Goal: Information Seeking & Learning: Learn about a topic

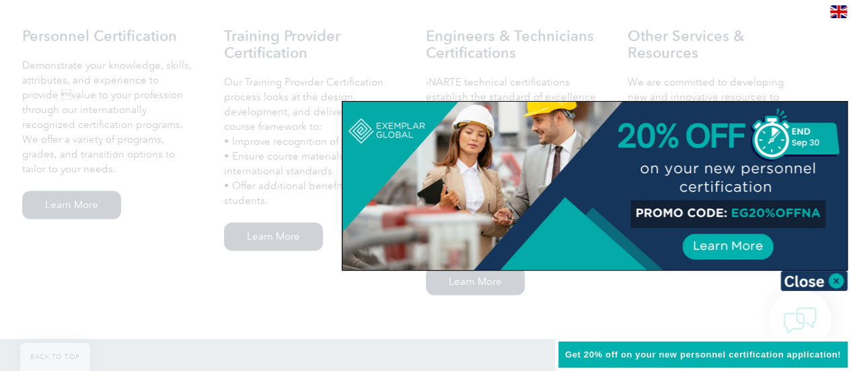
scroll to position [942, 0]
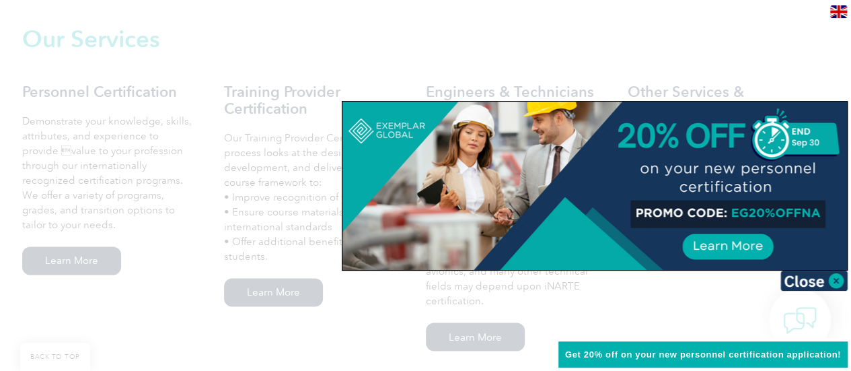
click at [563, 61] on div at bounding box center [425, 185] width 851 height 371
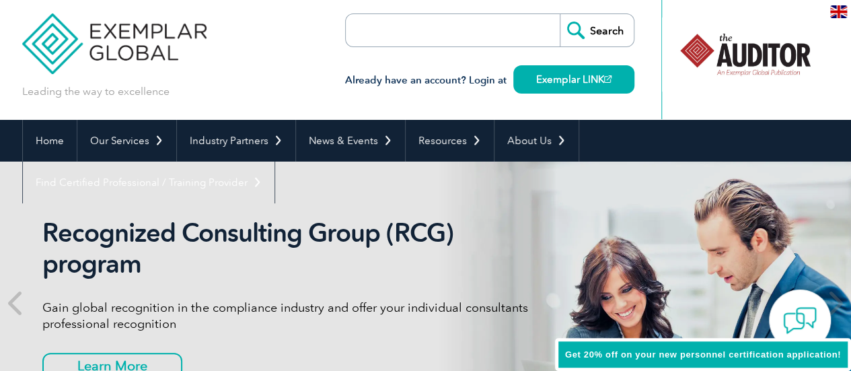
scroll to position [0, 0]
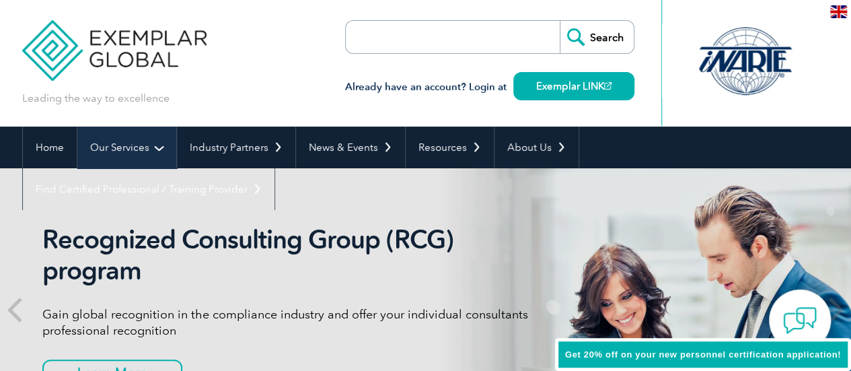
click at [127, 142] on link "Our Services" at bounding box center [126, 148] width 99 height 42
click at [151, 145] on link "Our Services" at bounding box center [126, 148] width 99 height 42
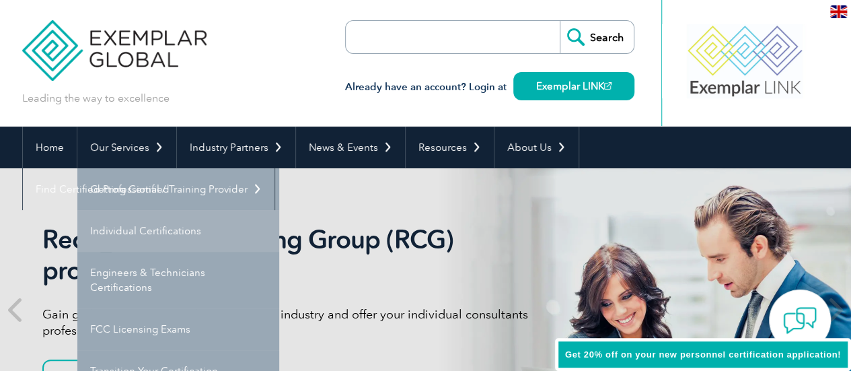
click at [167, 234] on link "Individual Certifications" at bounding box center [178, 231] width 202 height 42
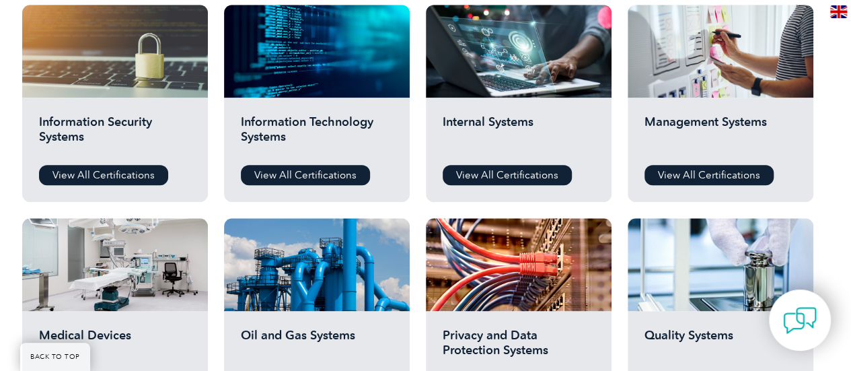
scroll to position [740, 0]
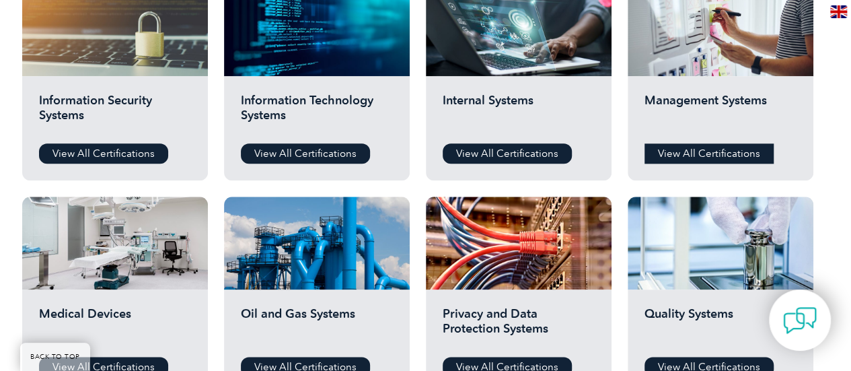
click at [691, 149] on link "View All Certifications" at bounding box center [709, 153] width 129 height 20
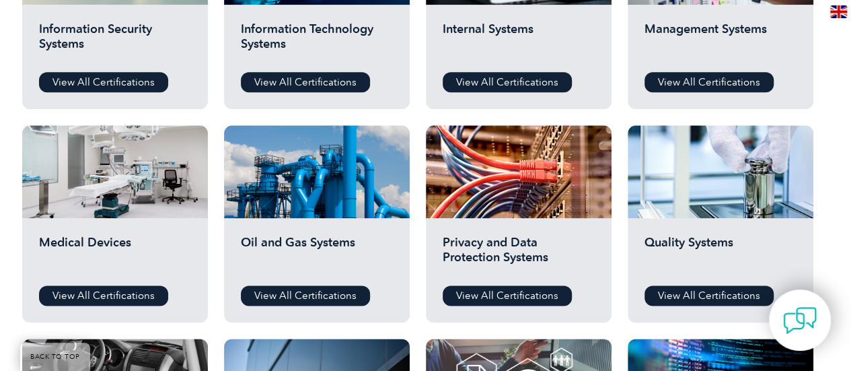
scroll to position [875, 0]
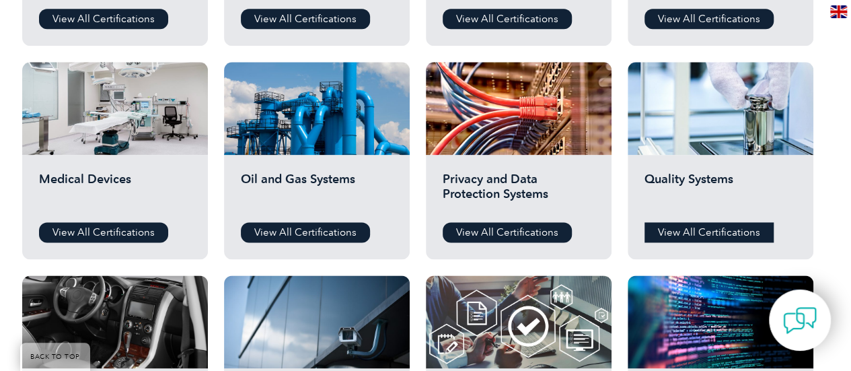
click at [699, 232] on link "View All Certifications" at bounding box center [709, 232] width 129 height 20
click at [94, 230] on link "View All Certifications" at bounding box center [103, 232] width 129 height 20
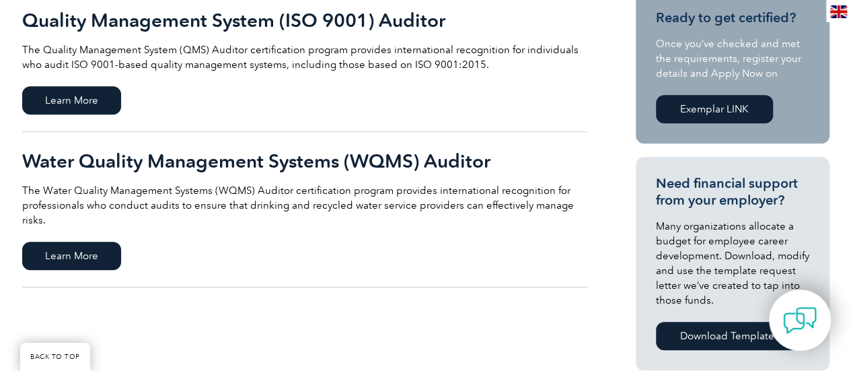
scroll to position [538, 0]
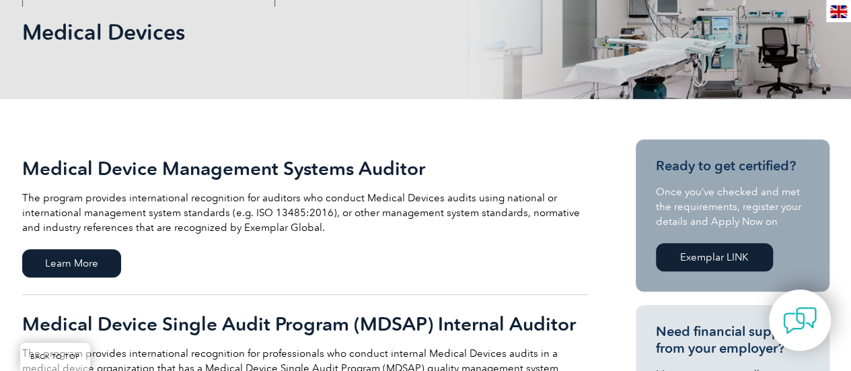
scroll to position [202, 0]
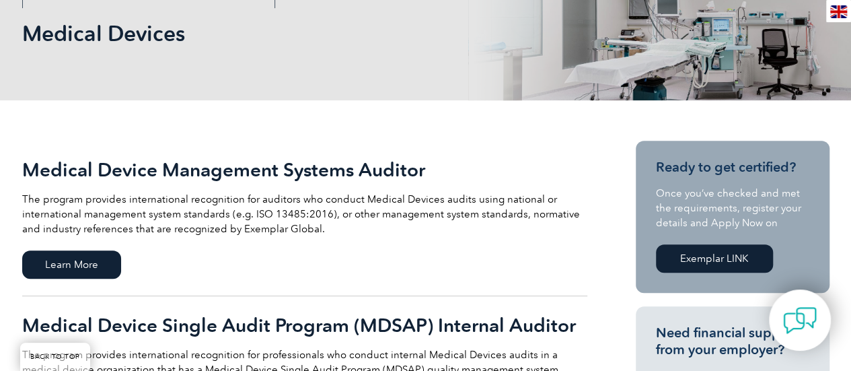
click at [233, 160] on h2 "Medical Device Management Systems Auditor" at bounding box center [304, 170] width 565 height 22
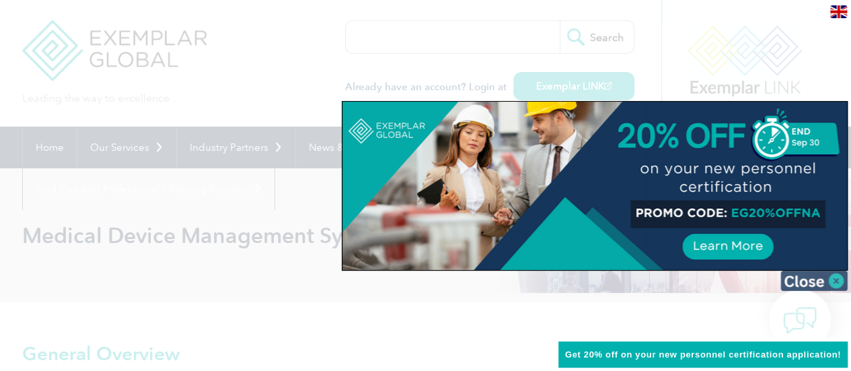
click at [834, 278] on img at bounding box center [814, 281] width 67 height 20
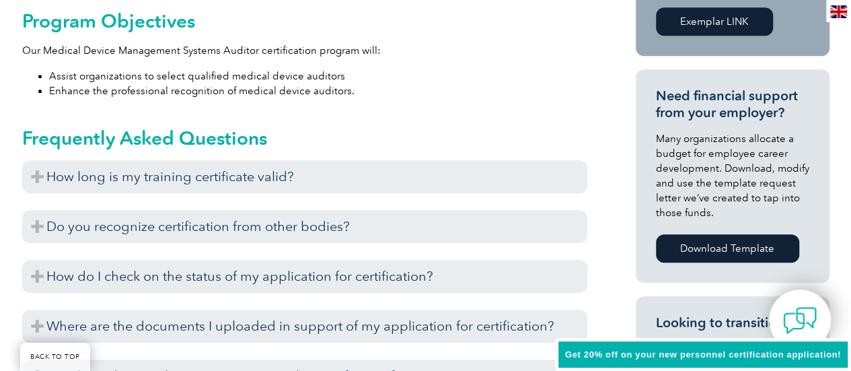
scroll to position [538, 0]
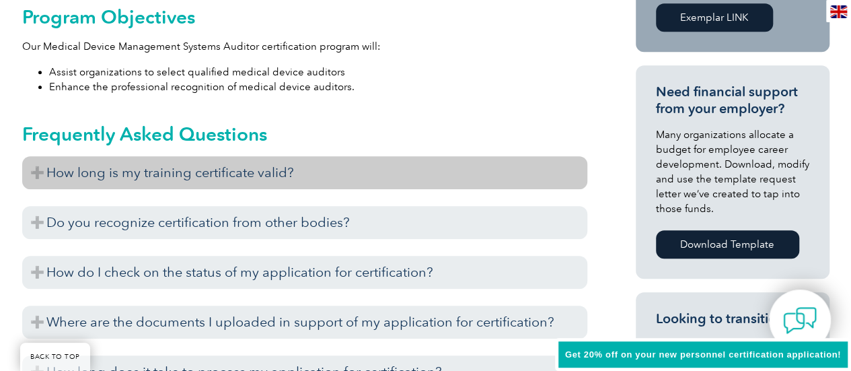
click at [31, 172] on h3 "How long is my training certificate valid?" at bounding box center [304, 172] width 565 height 33
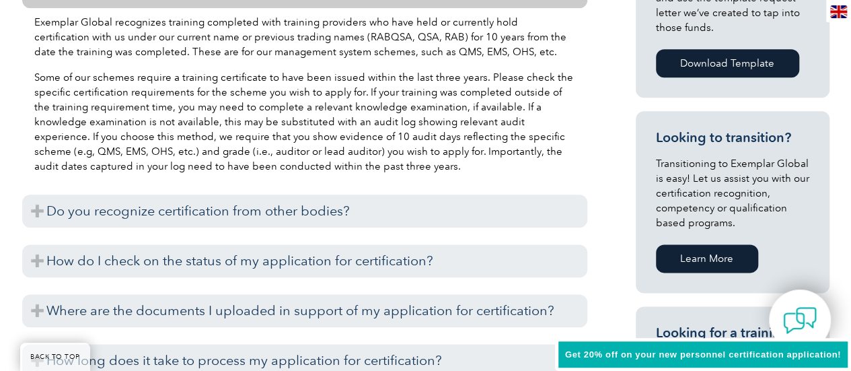
scroll to position [740, 0]
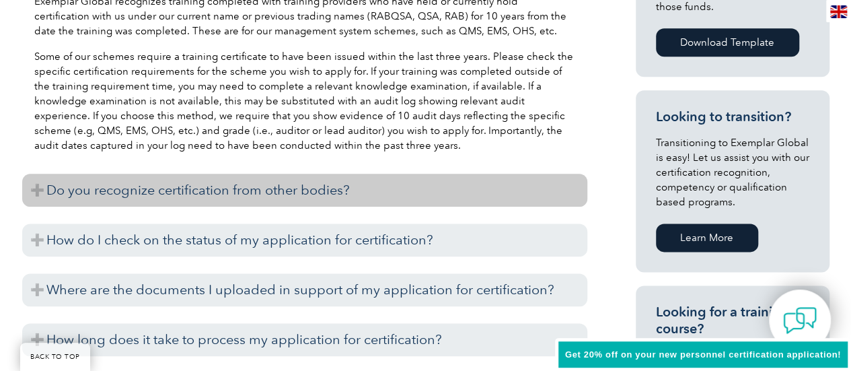
click at [298, 184] on h3 "Do you recognize certification from other bodies?" at bounding box center [304, 190] width 565 height 33
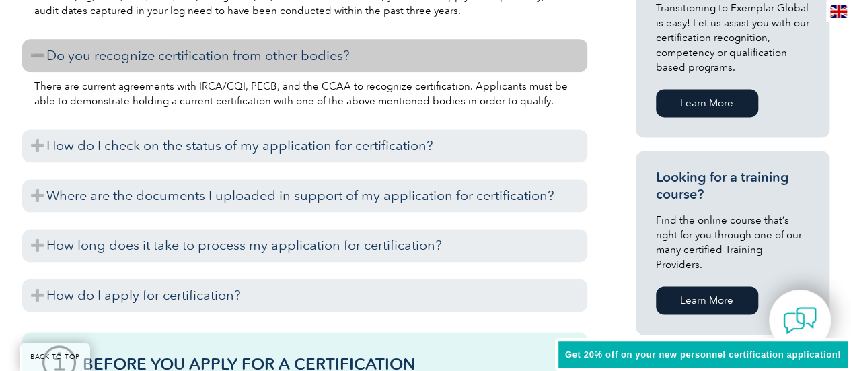
scroll to position [942, 0]
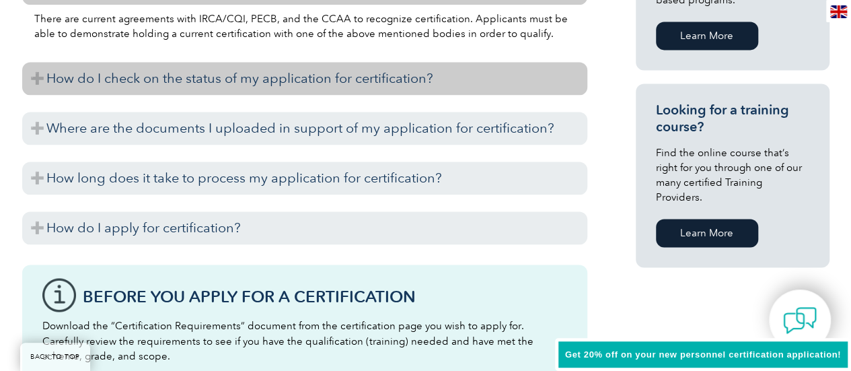
click at [310, 79] on h3 "How do I check on the status of my application for certification?" at bounding box center [304, 78] width 565 height 33
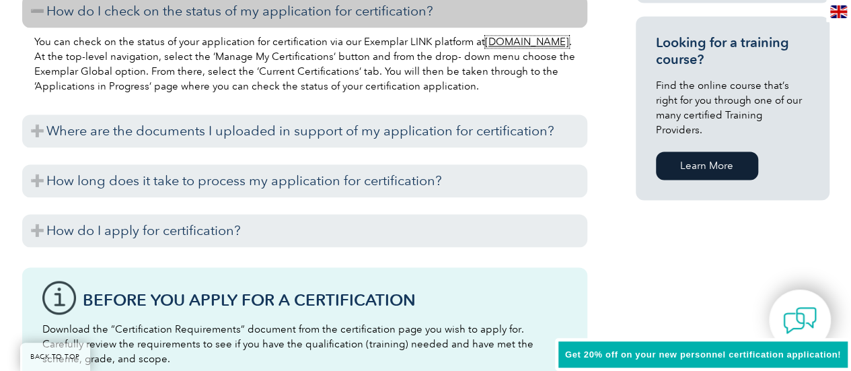
scroll to position [1077, 0]
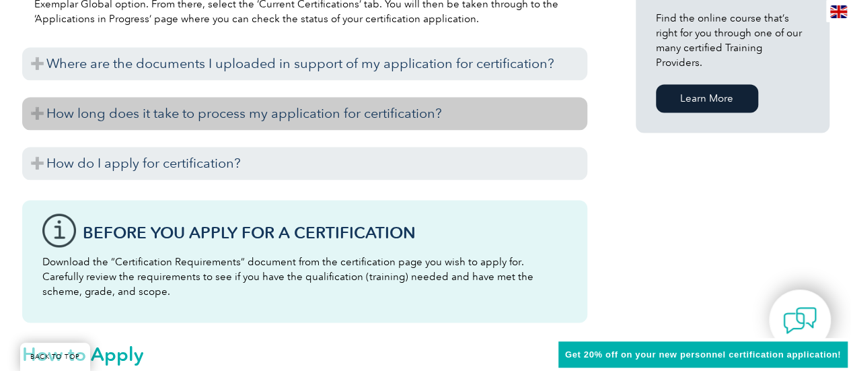
click at [346, 118] on h3 "How long does it take to process my application for certification?" at bounding box center [304, 113] width 565 height 33
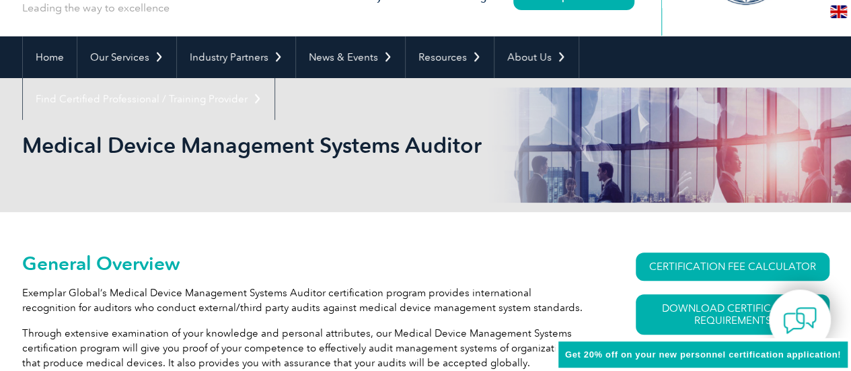
scroll to position [0, 0]
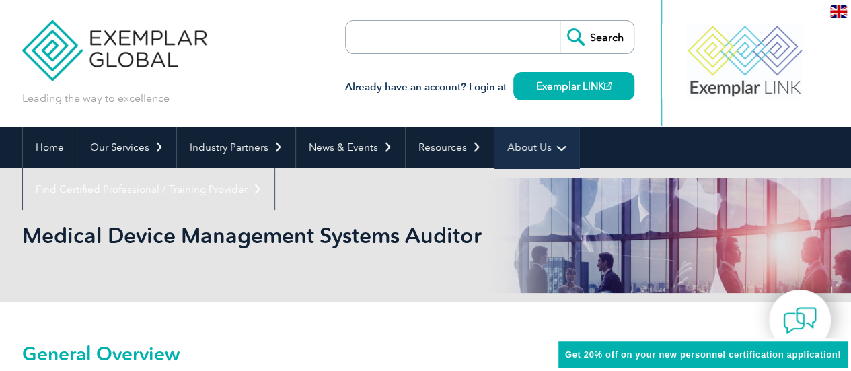
click at [526, 141] on link "About Us" at bounding box center [537, 148] width 84 height 42
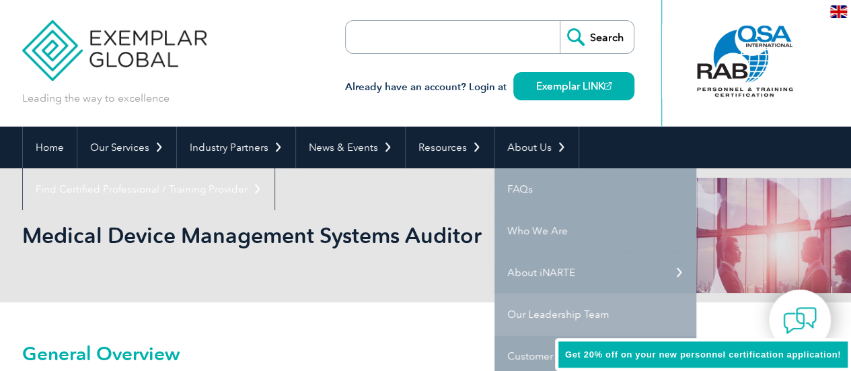
click at [525, 316] on link "Our Leadership Team" at bounding box center [596, 314] width 202 height 42
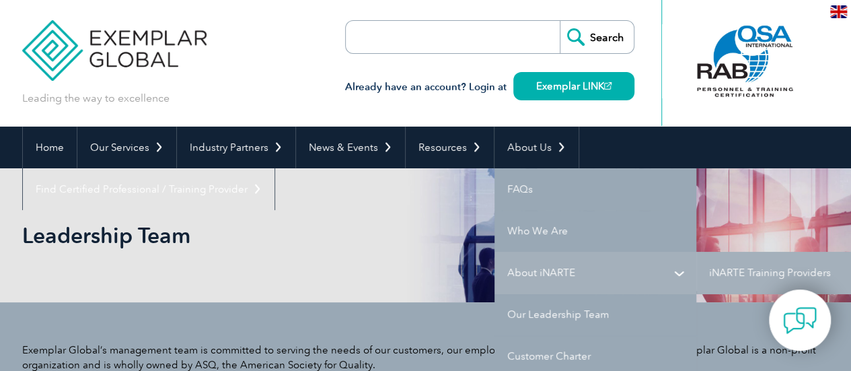
click at [545, 265] on link "About iNARTE" at bounding box center [596, 273] width 202 height 42
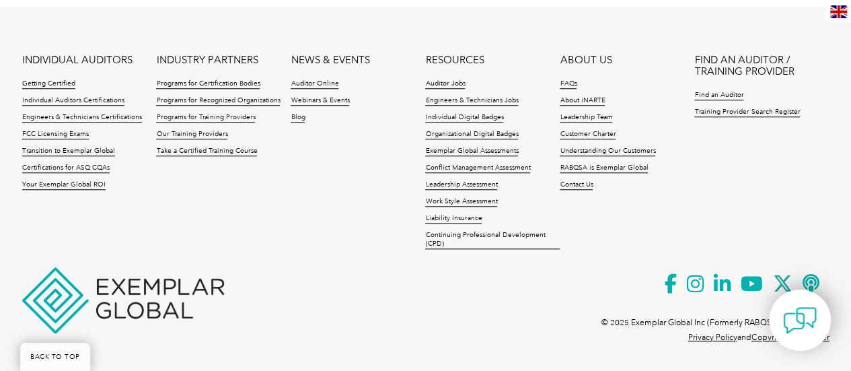
scroll to position [3104, 0]
